Goal: Information Seeking & Learning: Check status

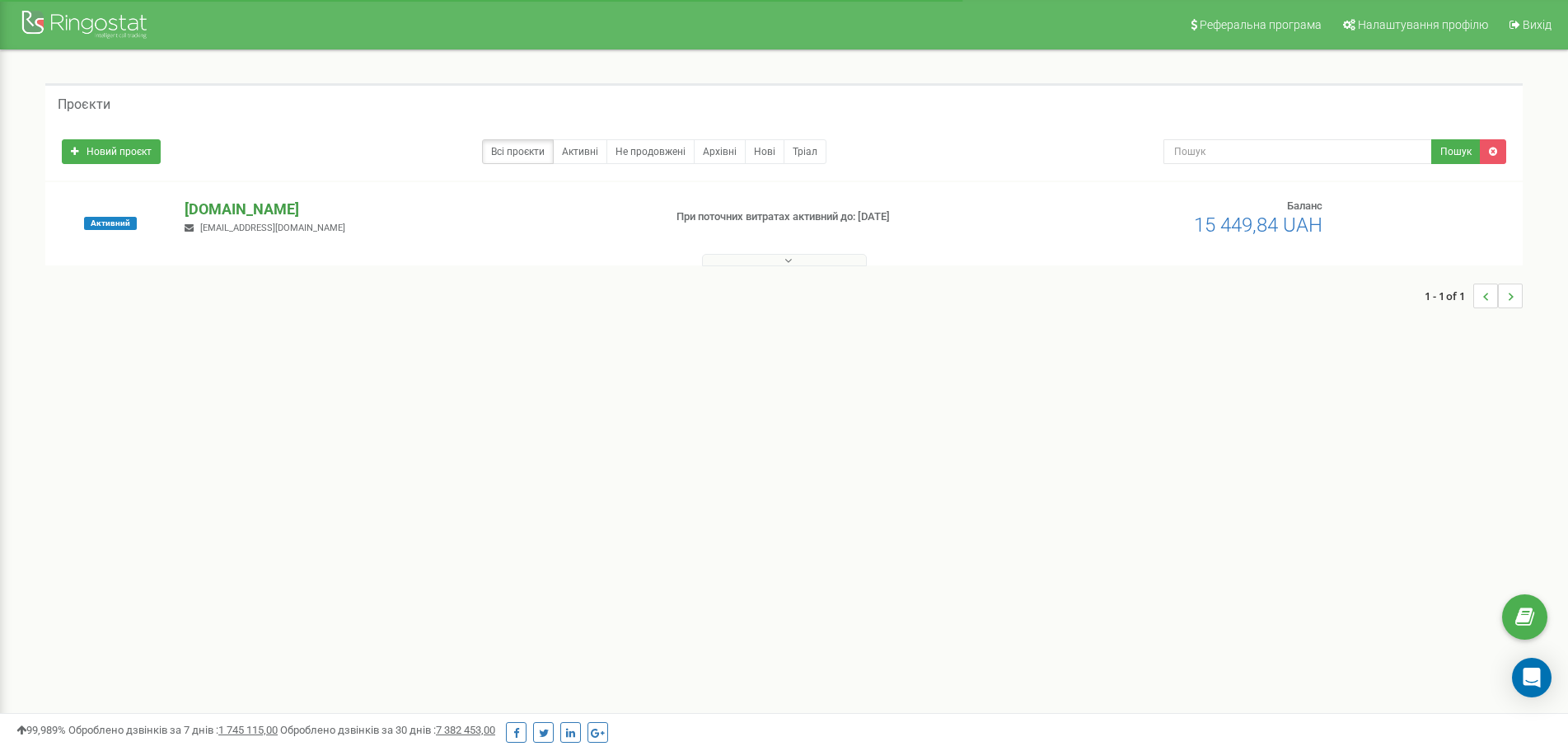
click at [209, 206] on p "[DOMAIN_NAME]" at bounding box center [417, 209] width 465 height 21
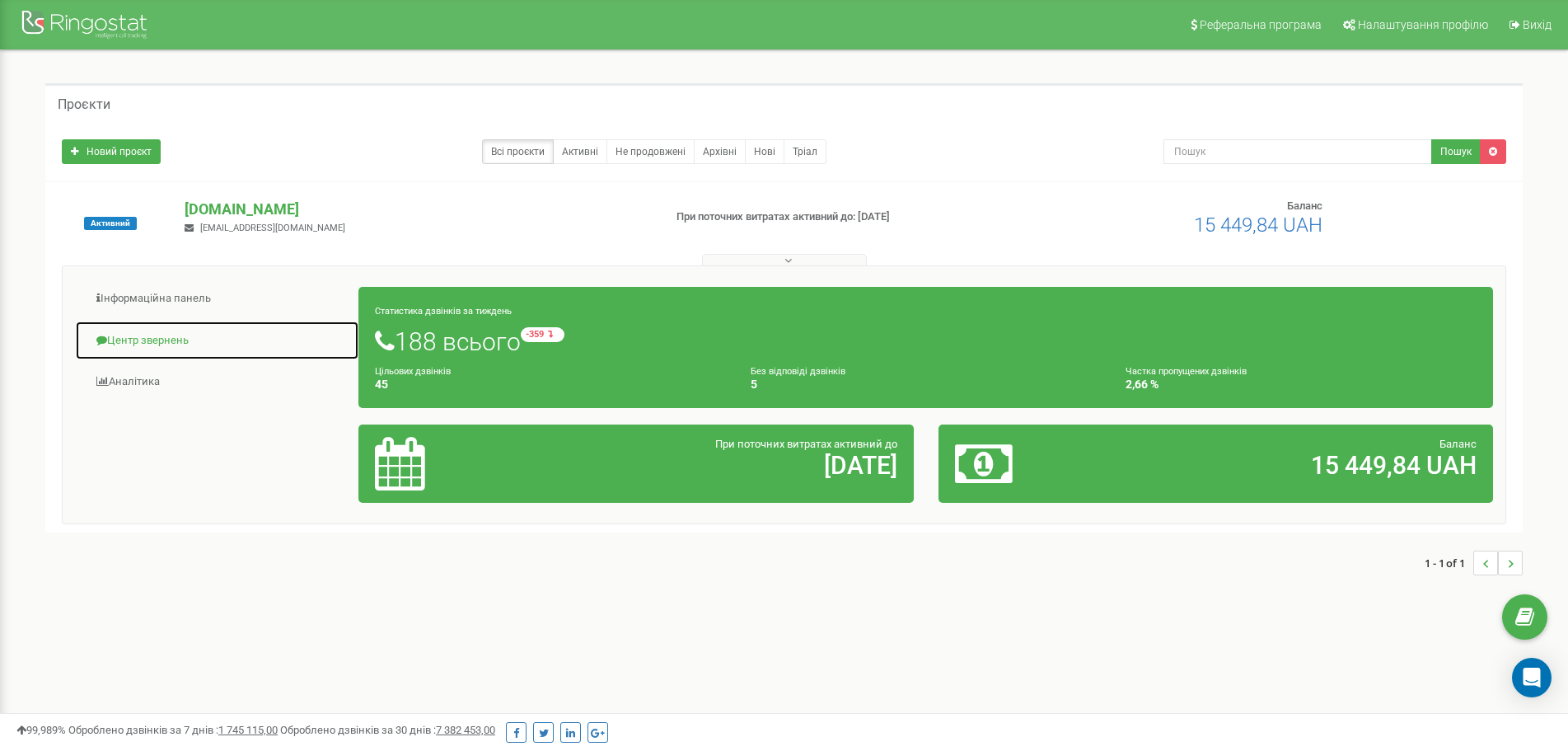
click at [142, 343] on link "Центр звернень" at bounding box center [217, 341] width 284 height 40
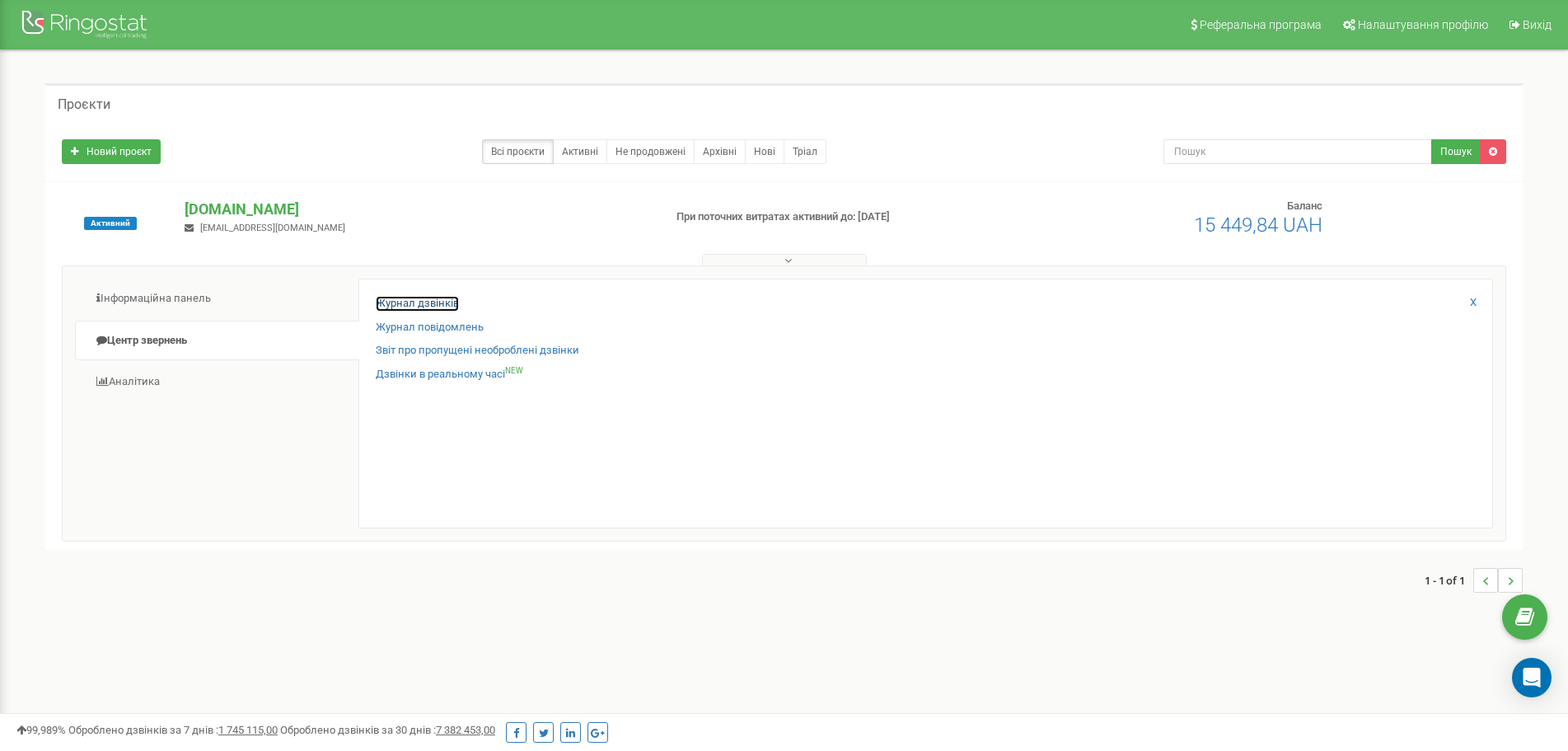
click at [410, 300] on link "Журнал дзвінків" at bounding box center [417, 303] width 83 height 16
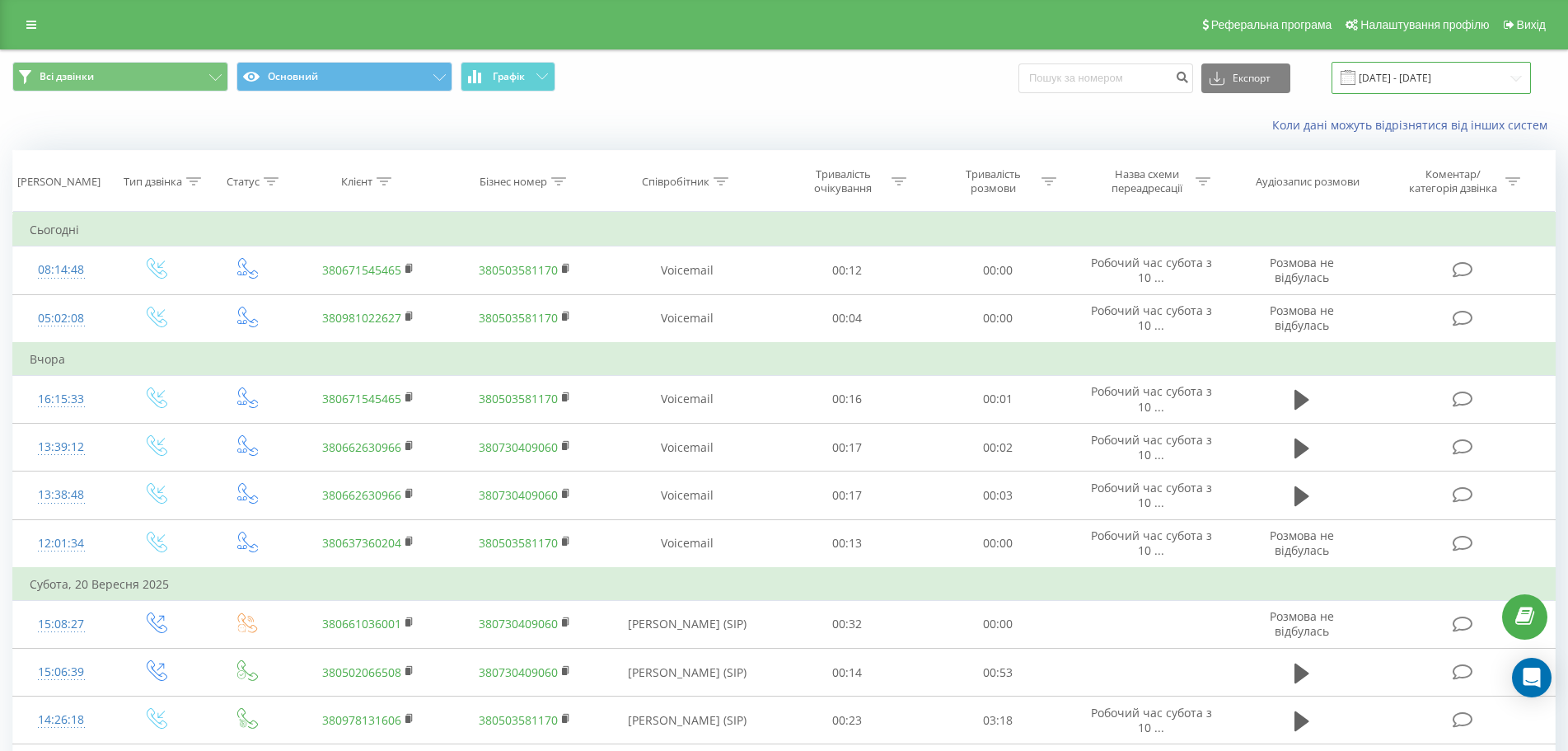
click at [1454, 73] on input "[DATE] - [DATE]" at bounding box center [1432, 78] width 200 height 32
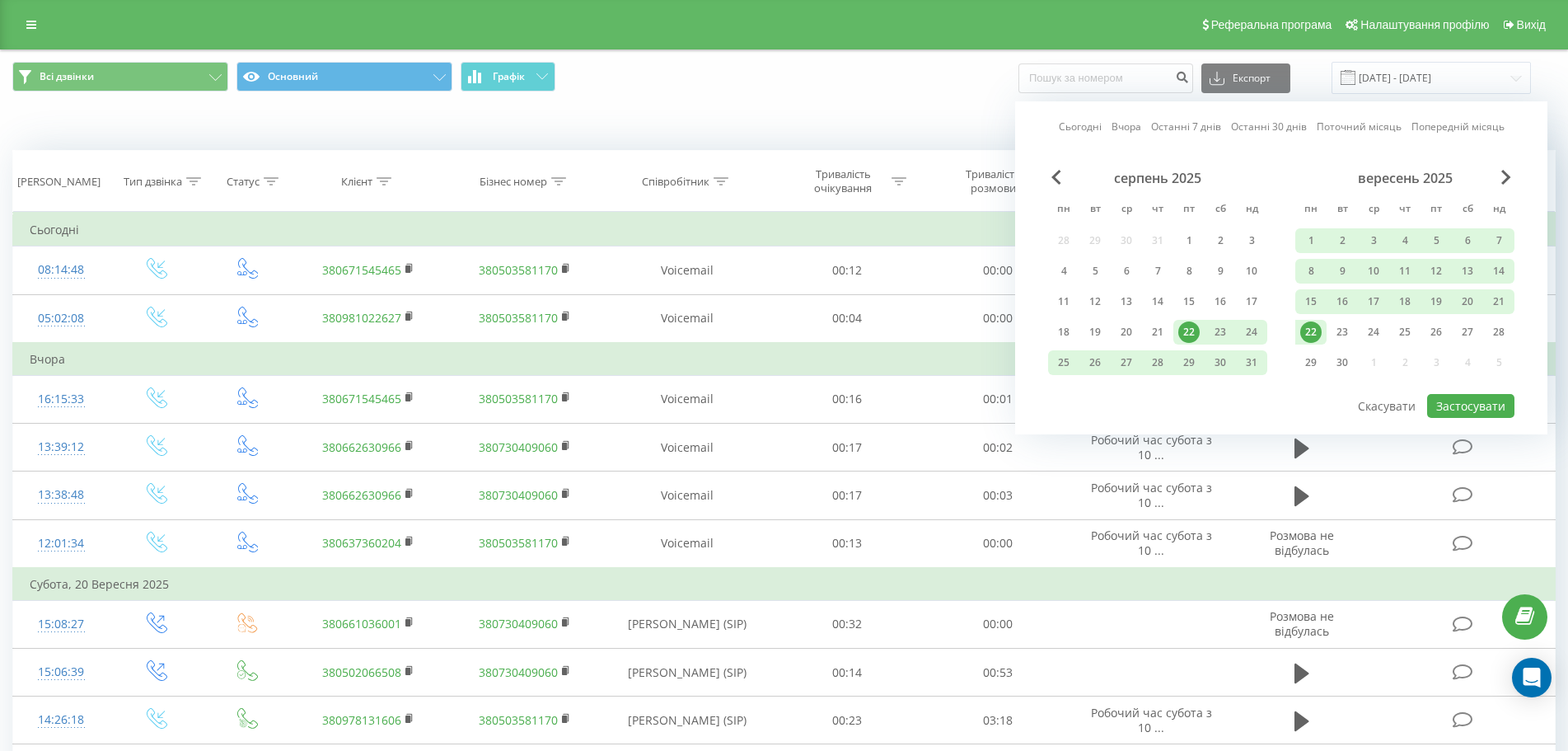
click at [1077, 129] on link "Сьогодні" at bounding box center [1080, 126] width 43 height 16
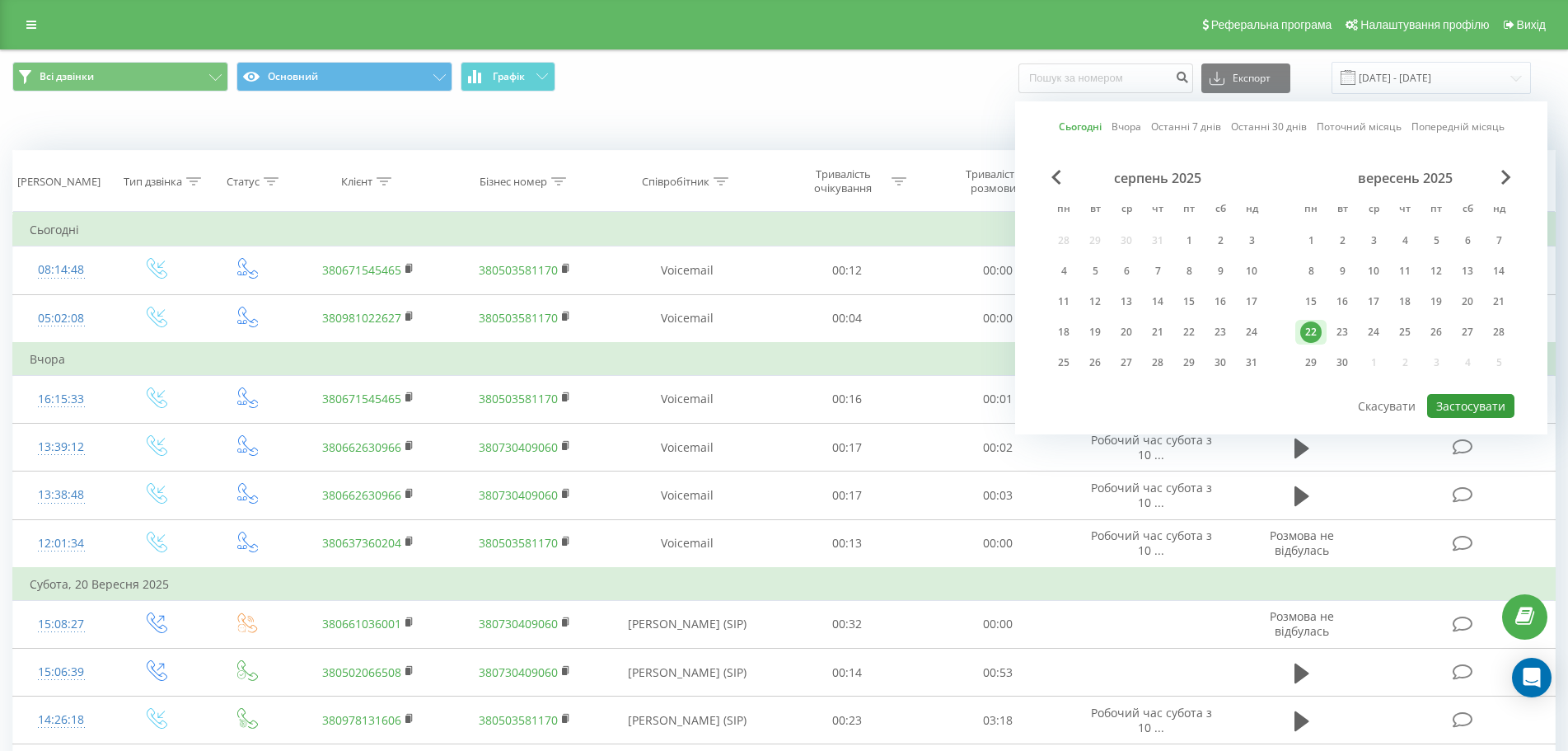
click at [1474, 406] on button "Застосувати" at bounding box center [1471, 406] width 88 height 24
type input "[DATE] - [DATE]"
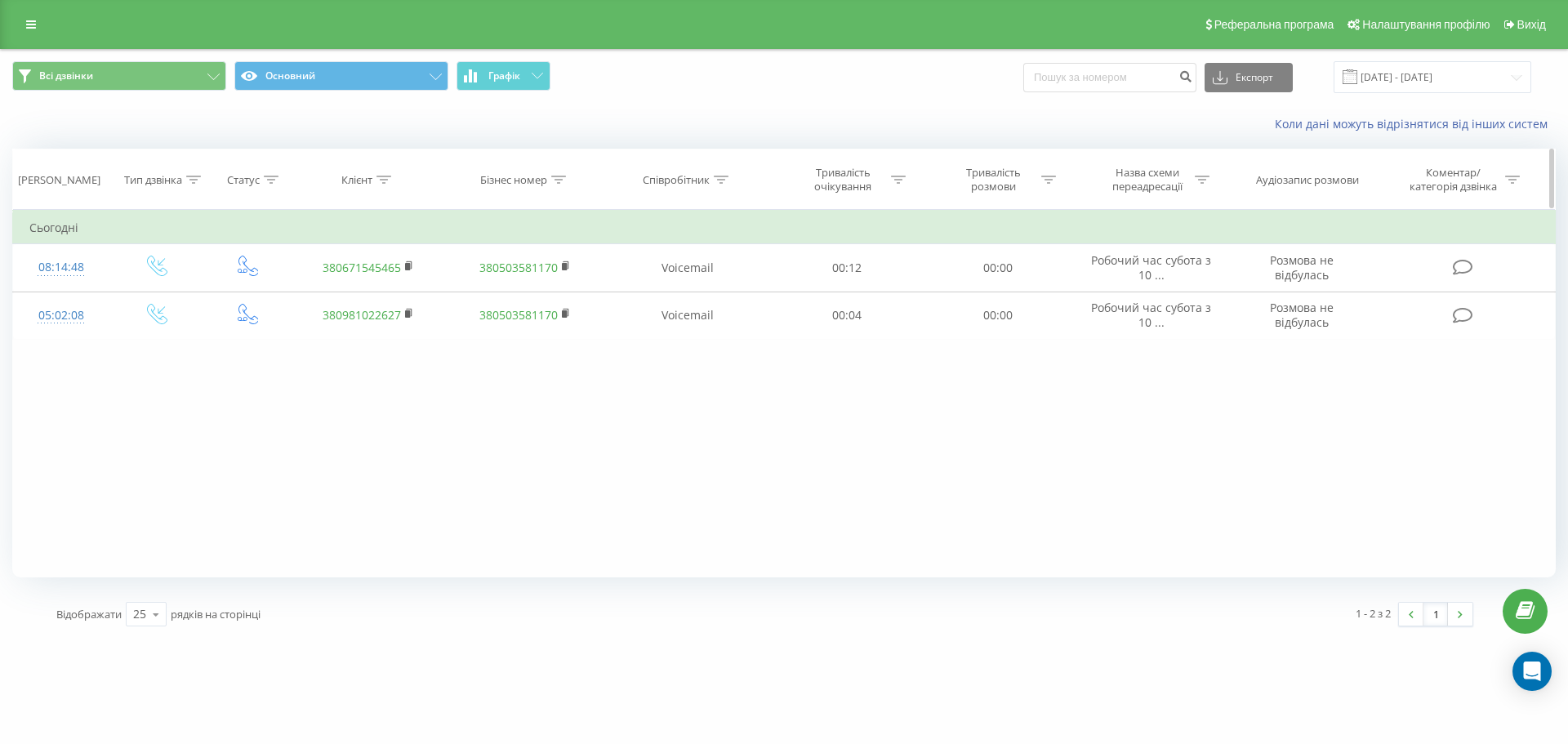
click at [379, 175] on icon at bounding box center [384, 180] width 15 height 8
click at [352, 286] on input "text" at bounding box center [368, 296] width 144 height 28
paste input "380671545465"
type input "380671545465"
click button "OK" at bounding box center [402, 329] width 69 height 20
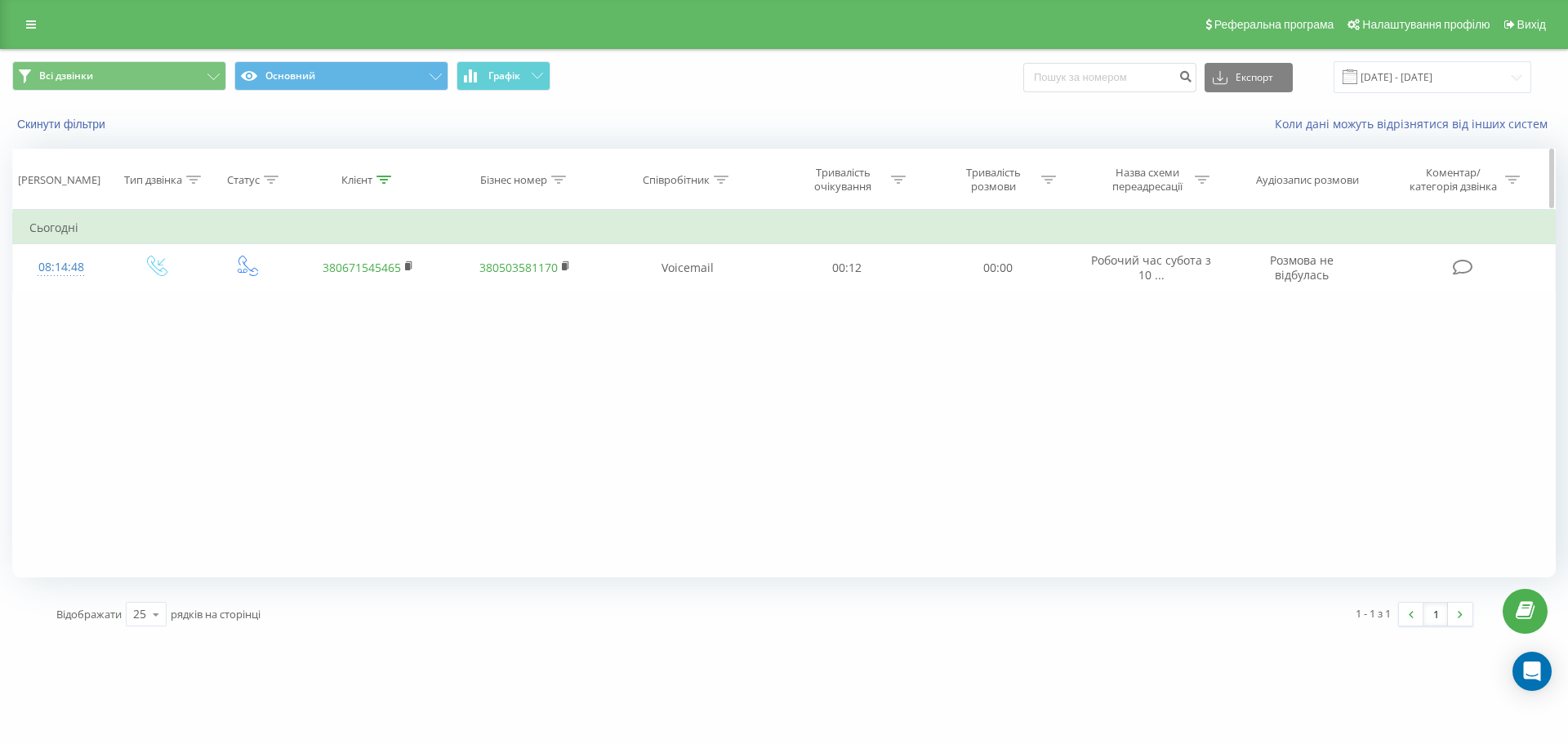
drag, startPoint x: 384, startPoint y: 181, endPoint x: 386, endPoint y: 206, distance: 25.1
click at [384, 181] on icon at bounding box center [384, 180] width 15 height 8
drag, startPoint x: 388, startPoint y: 296, endPoint x: 120, endPoint y: 294, distance: 268.0
click at [120, 294] on div "Фільтрувати за умовою Дорівнює Введіть значення Скасувати OK Фільтрувати за умо…" at bounding box center [784, 393] width 1544 height 367
click button "OK" at bounding box center [402, 329] width 69 height 20
